Goal: Ask a question

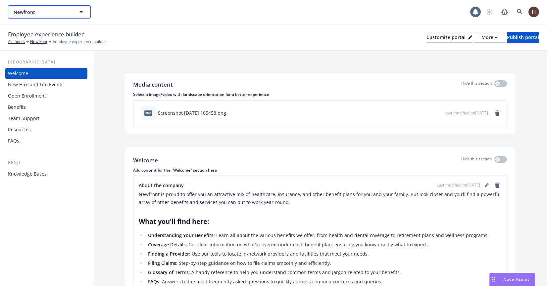
click at [81, 10] on icon "button" at bounding box center [81, 12] width 8 height 8
type input "fulcrum rep"
click at [110, 15] on div "fulcrum rep No results" at bounding box center [239, 11] width 462 height 13
